Goal: Information Seeking & Learning: Understand process/instructions

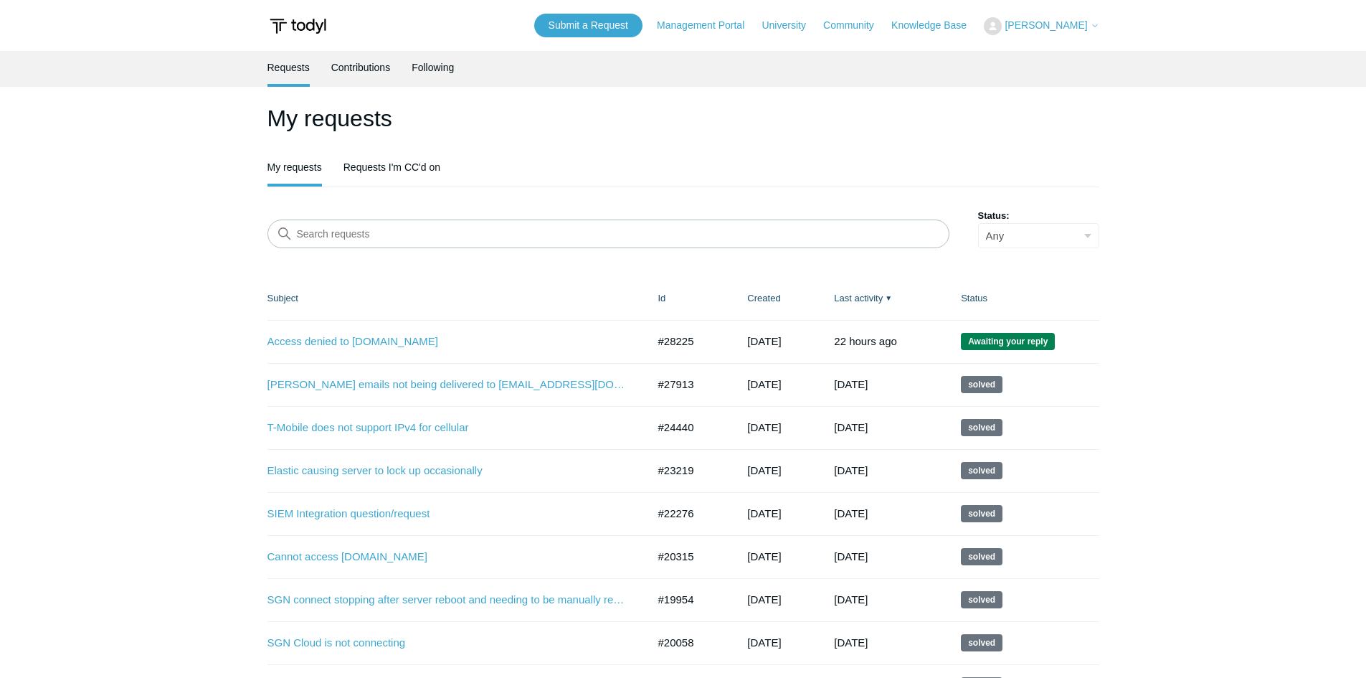
click at [282, 29] on img at bounding box center [297, 26] width 61 height 27
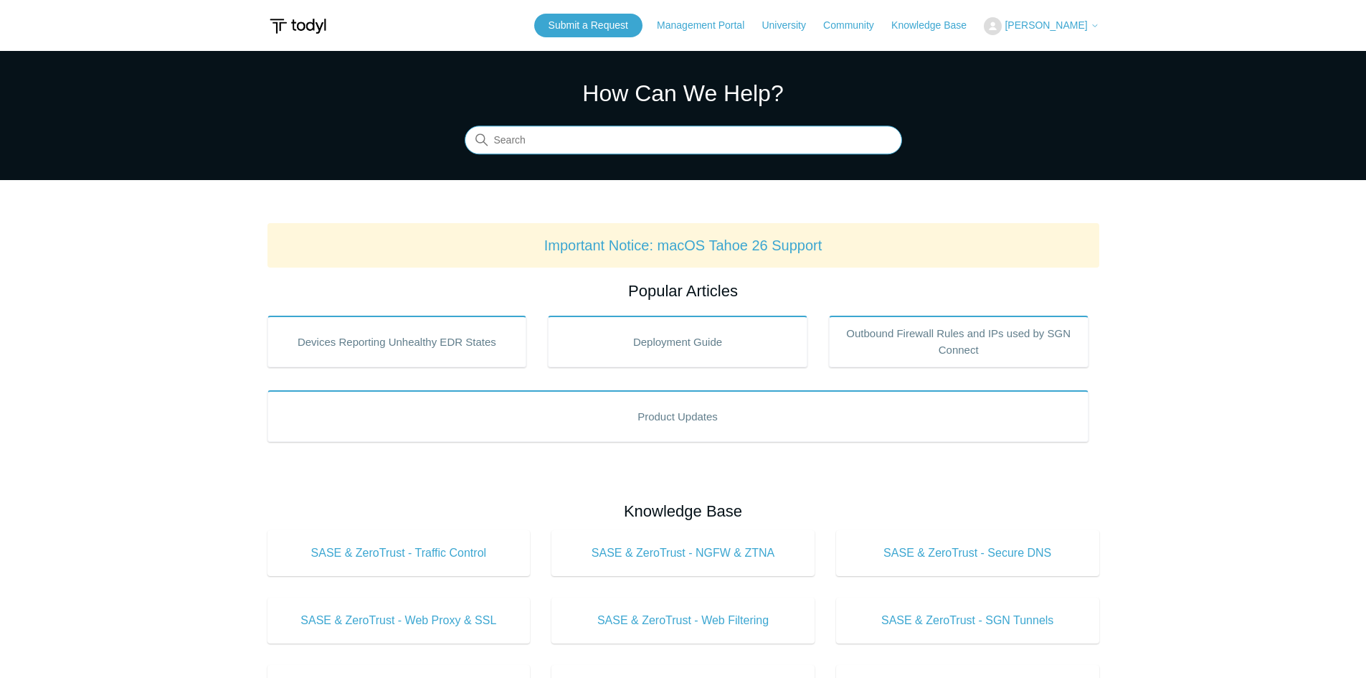
click at [535, 130] on input "Search" at bounding box center [683, 140] width 437 height 29
type input "seq"
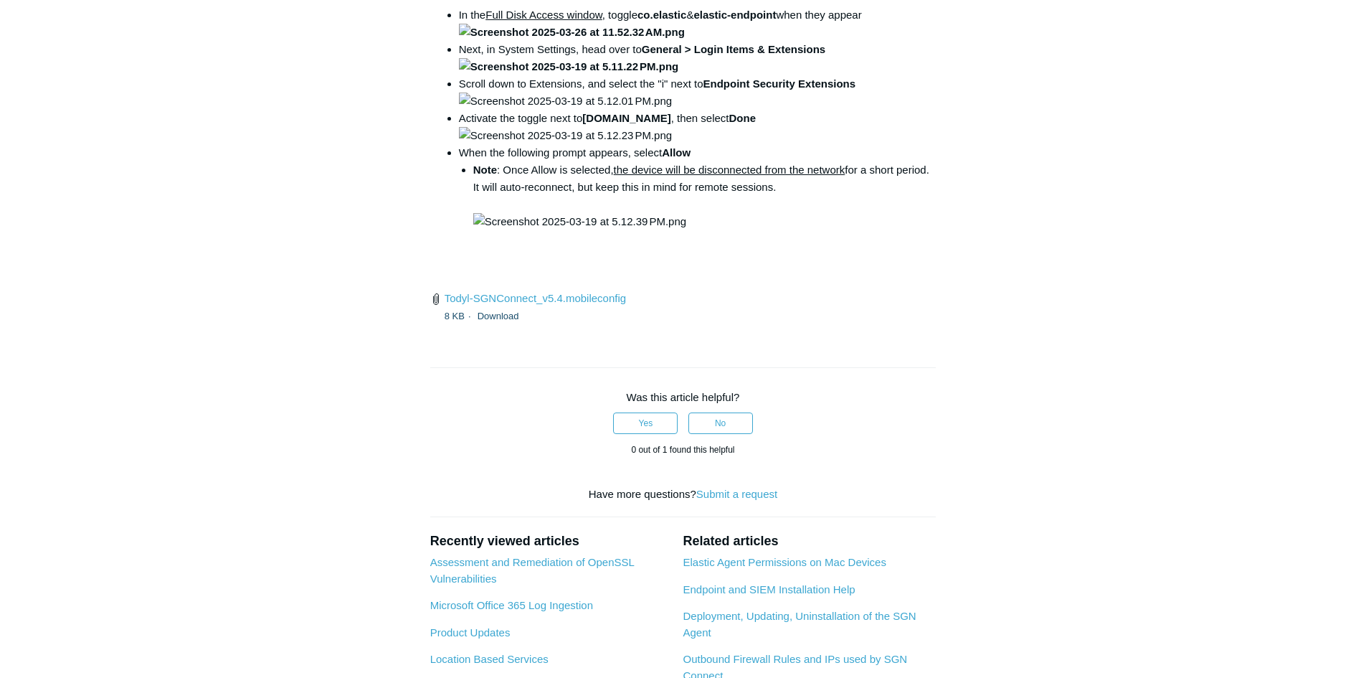
scroll to position [2007, 0]
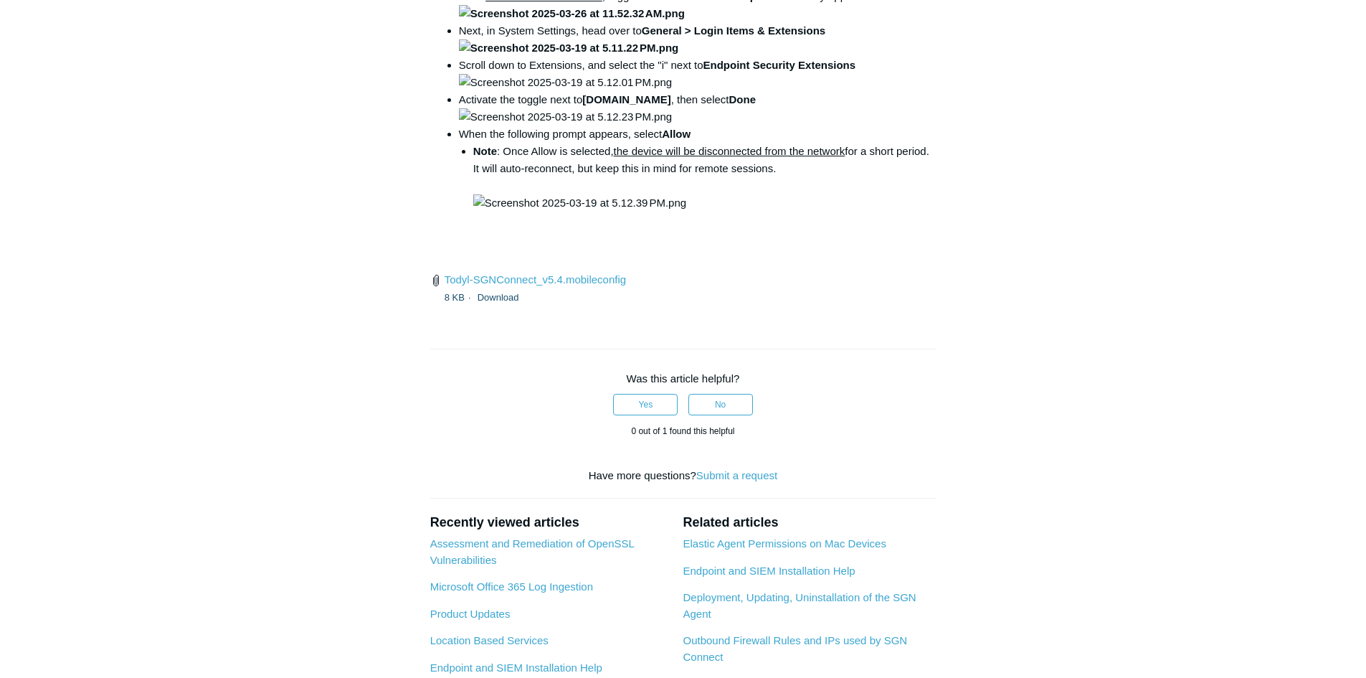
copy code "open /Library/PrivilegedHelperTools/"
drag, startPoint x: 633, startPoint y: 397, endPoint x: 845, endPoint y: 399, distance: 211.5
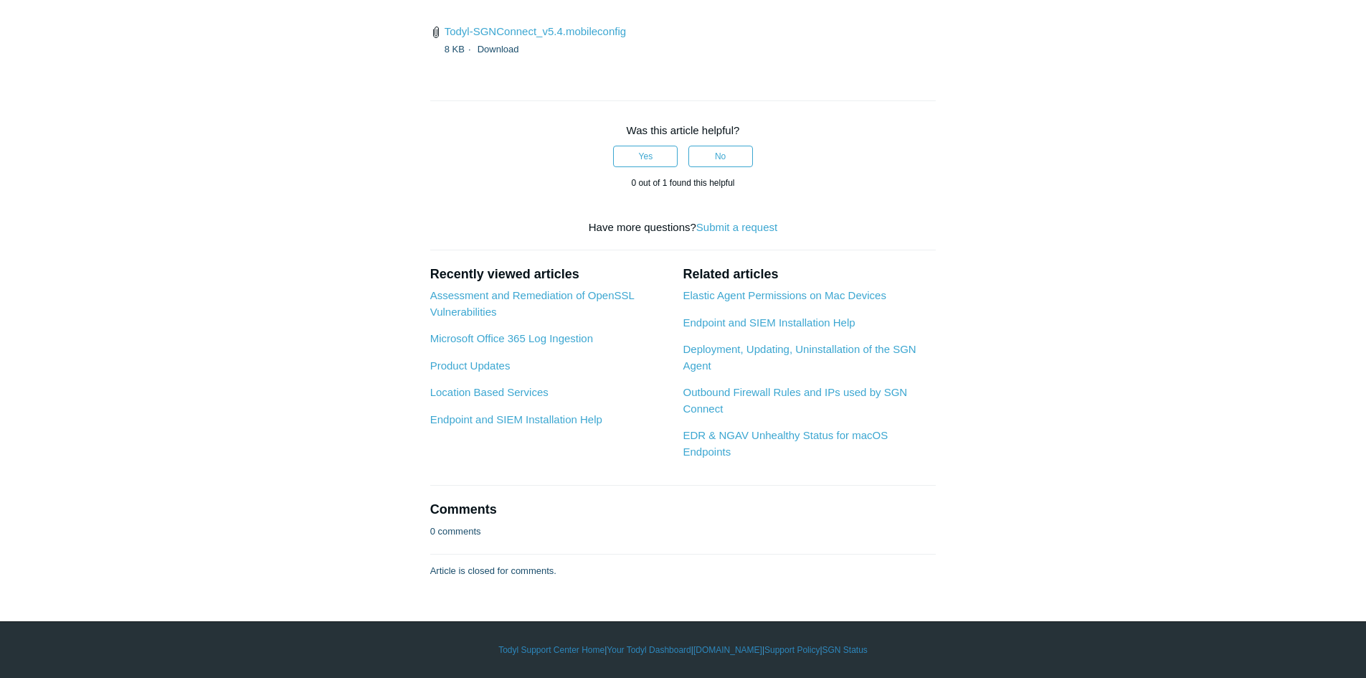
scroll to position [2724, 0]
